Goal: Check status: Check status

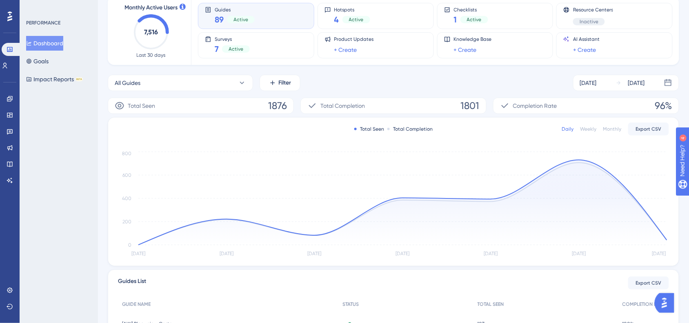
scroll to position [102, 0]
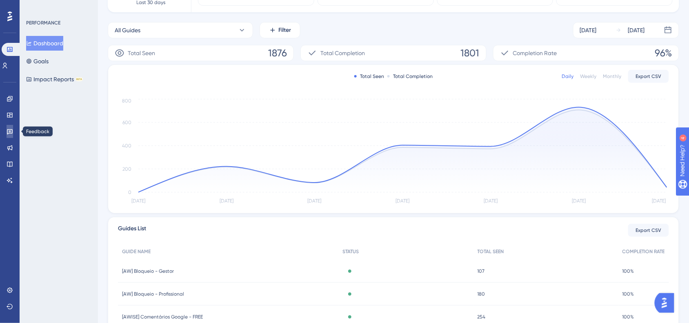
click at [11, 130] on icon at bounding box center [10, 131] width 7 height 7
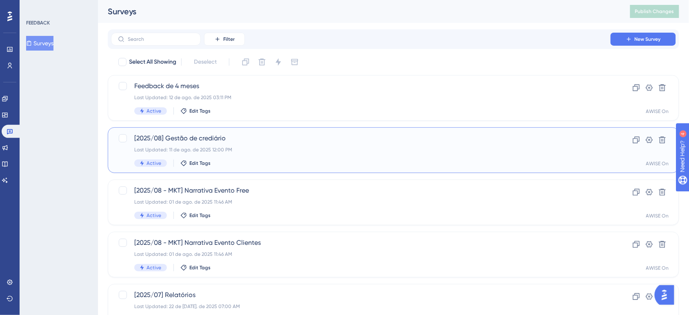
click at [273, 135] on span "[2025/08] Gestão de crediário" at bounding box center [360, 138] width 453 height 10
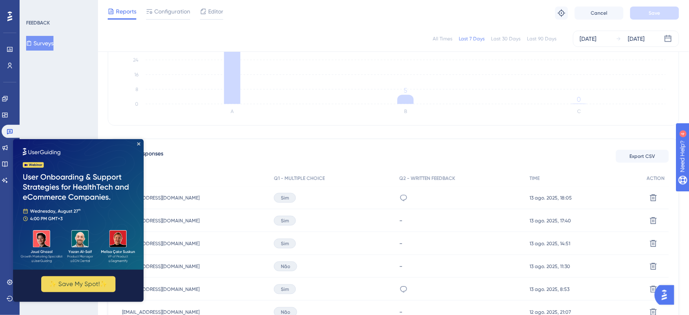
scroll to position [153, 0]
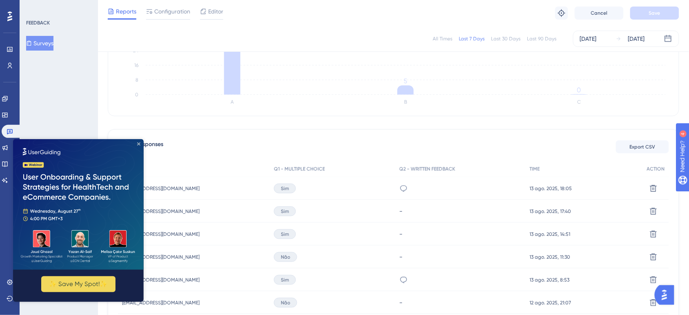
click at [138, 144] on icon "Close Preview" at bounding box center [138, 143] width 3 height 3
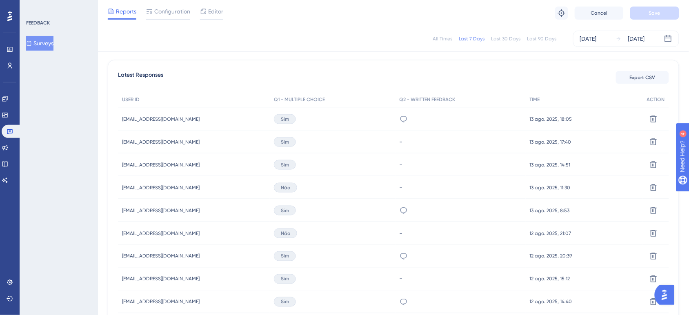
scroll to position [204, 0]
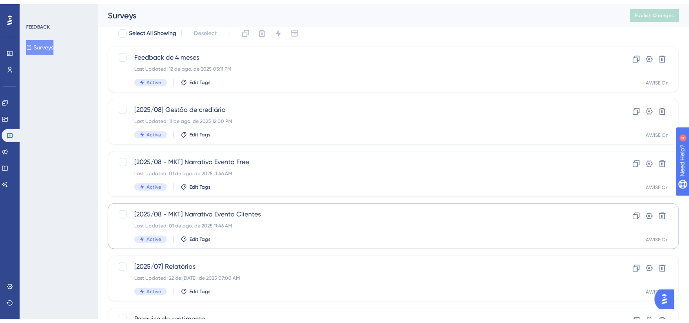
scroll to position [51, 0]
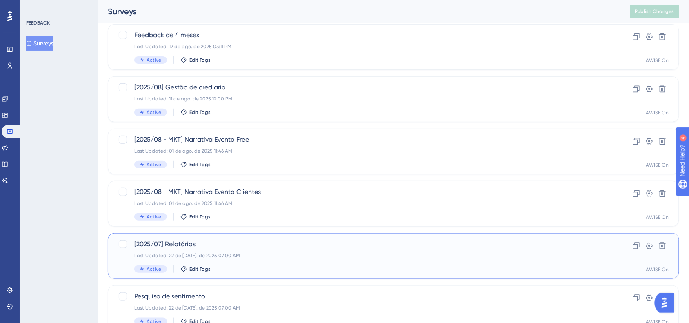
click at [227, 242] on span "[2025/07] Relatórios" at bounding box center [360, 244] width 453 height 10
